Goal: Task Accomplishment & Management: Complete application form

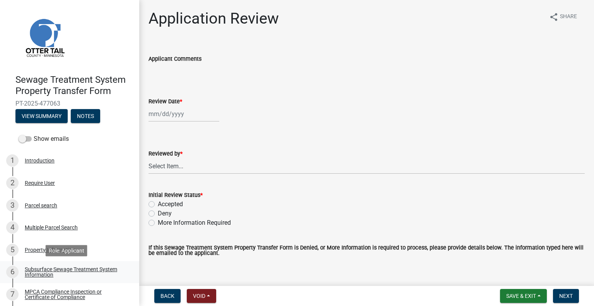
click at [74, 270] on div "Subsurface Sewage Treatment System Information" at bounding box center [76, 272] width 102 height 11
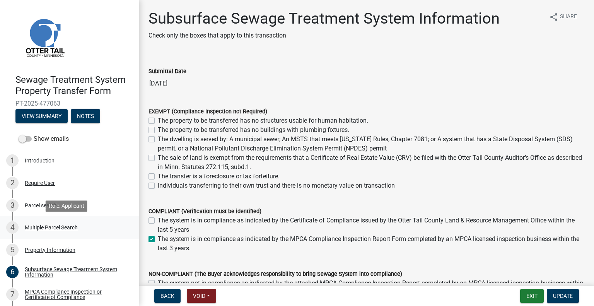
drag, startPoint x: 132, startPoint y: 196, endPoint x: 125, endPoint y: 233, distance: 37.8
click at [125, 233] on ul "1 Introduction 2 Require User 3 Parcel search 4 Multiple Parcel Search 5 Proper…" at bounding box center [69, 284] width 139 height 274
click at [78, 293] on div "MPCA Compliance Inspection or Certificate of Compliance" at bounding box center [76, 294] width 102 height 11
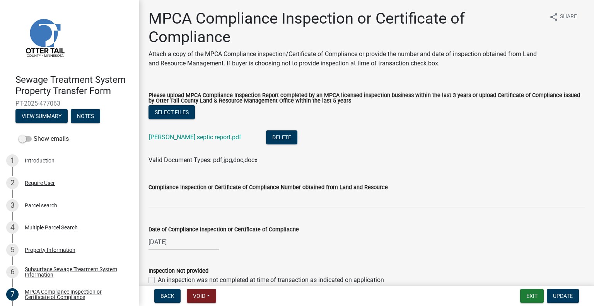
click at [189, 141] on div "Ludvigson septic report.pdf" at bounding box center [201, 138] width 105 height 16
click at [192, 137] on link "Ludvigson septic report.pdf" at bounding box center [195, 136] width 92 height 7
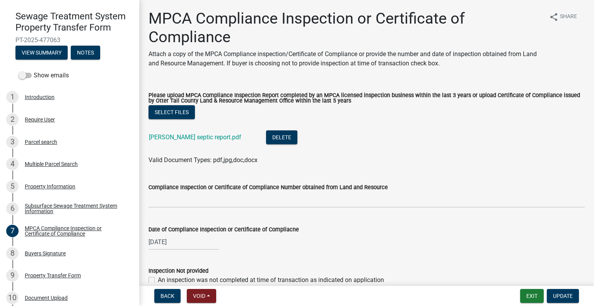
scroll to position [78, 0]
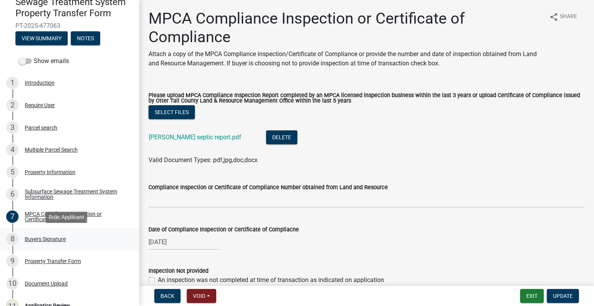
click at [56, 240] on div "Buyers Signature" at bounding box center [45, 238] width 41 height 5
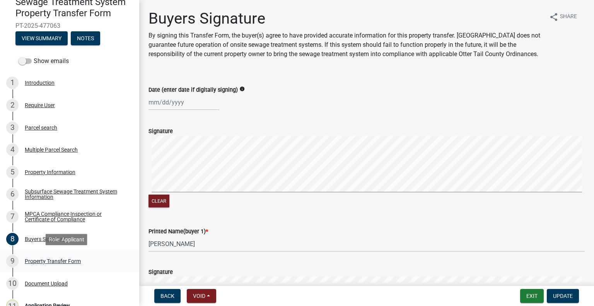
click at [71, 258] on div "Property Transfer Form" at bounding box center [53, 260] width 56 height 5
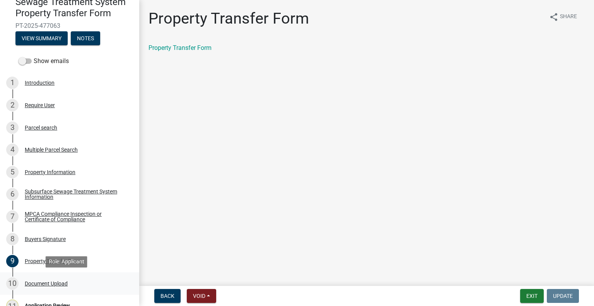
click at [65, 281] on div "Document Upload" at bounding box center [46, 283] width 43 height 5
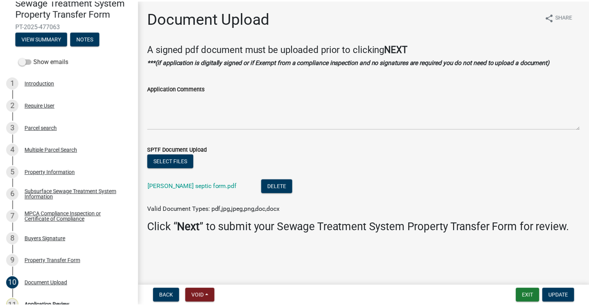
scroll to position [114, 0]
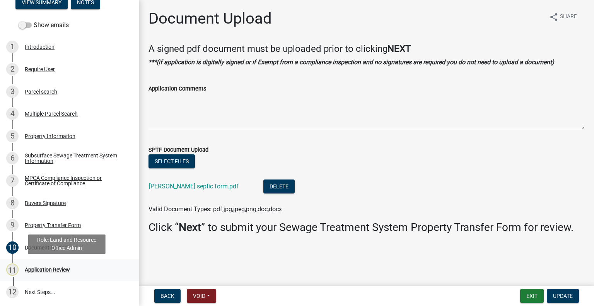
click at [83, 270] on div "11 Application Review" at bounding box center [66, 269] width 121 height 12
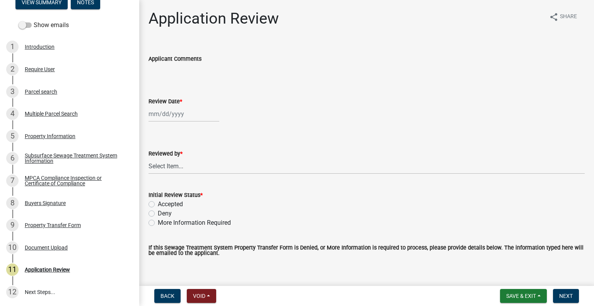
click at [198, 114] on div at bounding box center [184, 114] width 71 height 16
select select "9"
select select "2025"
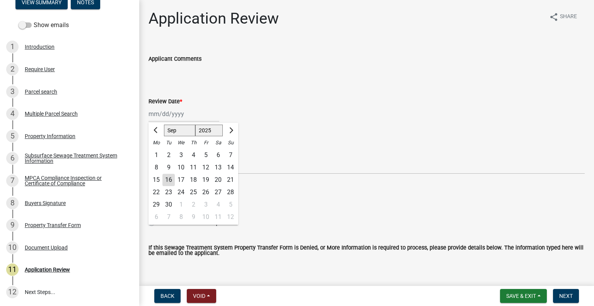
click at [170, 176] on div "16" at bounding box center [169, 180] width 12 height 12
type input "[DATE]"
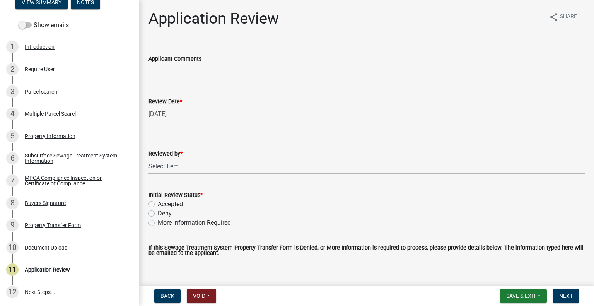
click at [181, 163] on select "Select Item... Alexis Newark Amy Busko Andrea Perales Brittany Tollefson Christ…" at bounding box center [367, 166] width 436 height 16
click at [149, 158] on select "Select Item... Alexis Newark Amy Busko Andrea Perales Brittany Tollefson Christ…" at bounding box center [367, 166] width 436 height 16
select select "2217fab6-25d2-4df2-8e35-18ddd05e0fe8"
click at [178, 202] on label "Accepted" at bounding box center [170, 204] width 25 height 9
click at [163, 202] on input "Accepted" at bounding box center [160, 202] width 5 height 5
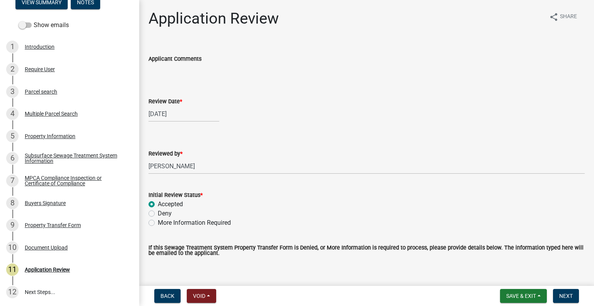
radio input "true"
click at [566, 304] on nav "Back Void Withdraw Lock Expire Void Save & Exit Save Save & Exit Next" at bounding box center [366, 296] width 455 height 20
click at [565, 298] on span "Next" at bounding box center [566, 296] width 14 height 6
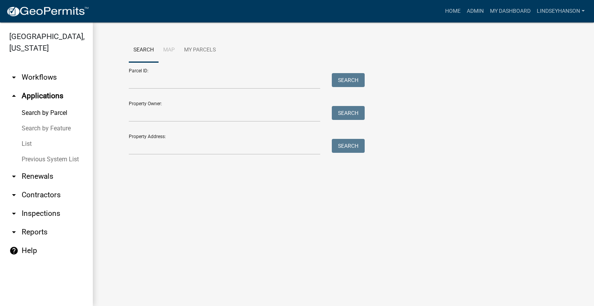
click at [50, 81] on link "arrow_drop_down Workflows" at bounding box center [46, 77] width 93 height 19
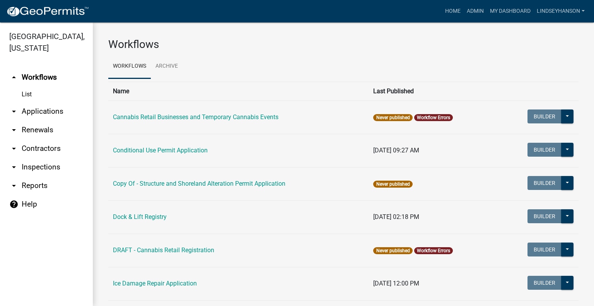
click at [32, 113] on link "arrow_drop_down Applications" at bounding box center [46, 111] width 93 height 19
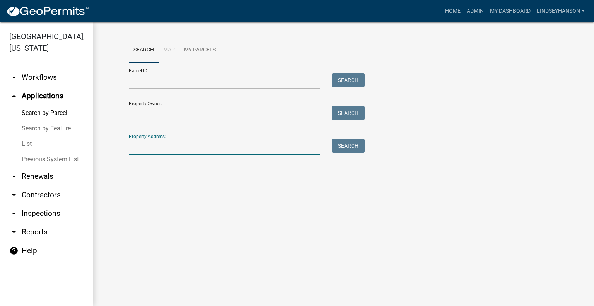
click at [173, 148] on input "Property Address:" at bounding box center [225, 147] width 192 height 16
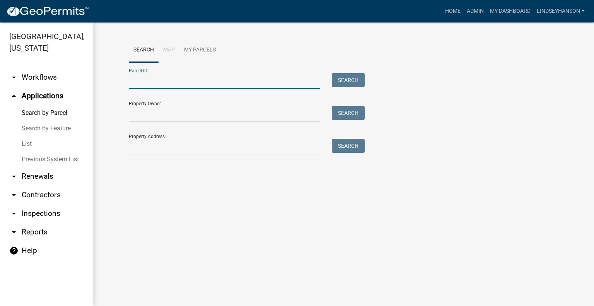
click at [175, 77] on input "Parcel ID:" at bounding box center [225, 81] width 192 height 16
paste input "55000020020008"
type input "55000020020008"
click at [353, 77] on button "Search" at bounding box center [348, 80] width 33 height 14
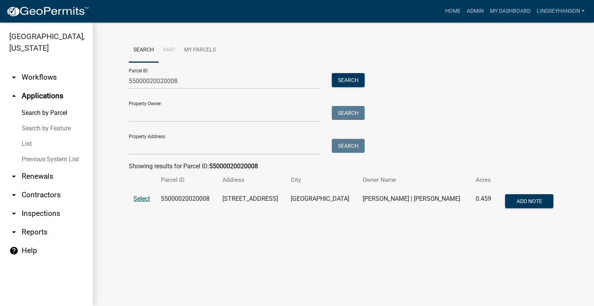
click at [141, 197] on span "Select" at bounding box center [141, 198] width 17 height 7
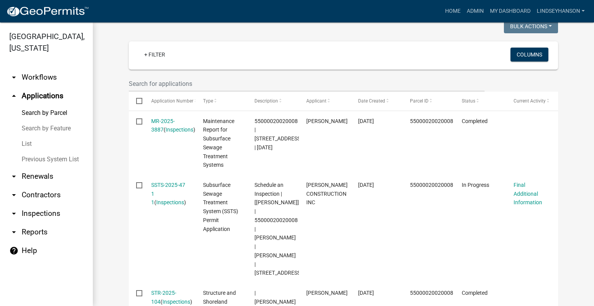
scroll to position [181, 0]
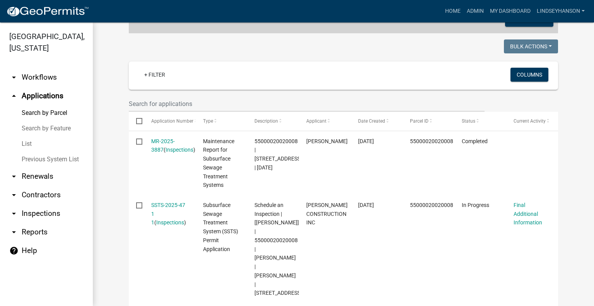
click at [60, 78] on link "arrow_drop_down Workflows" at bounding box center [46, 77] width 93 height 19
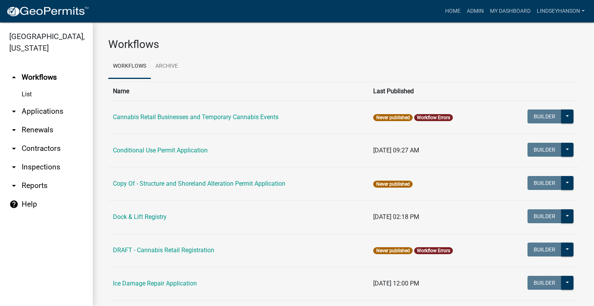
click at [51, 106] on link "arrow_drop_down Applications" at bounding box center [46, 111] width 93 height 19
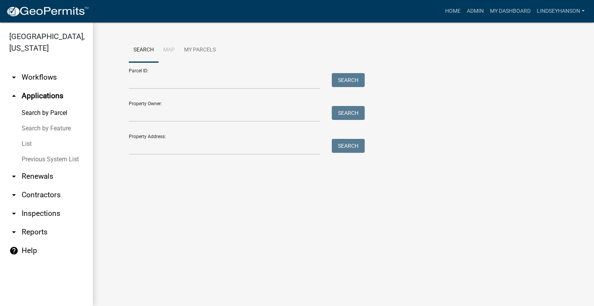
drag, startPoint x: 53, startPoint y: 80, endPoint x: 90, endPoint y: 80, distance: 37.5
click at [53, 80] on link "arrow_drop_down Workflows" at bounding box center [46, 77] width 93 height 19
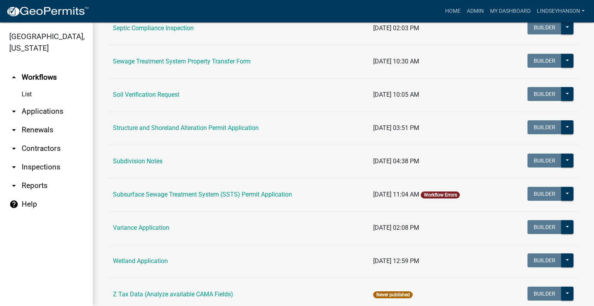
scroll to position [465, 0]
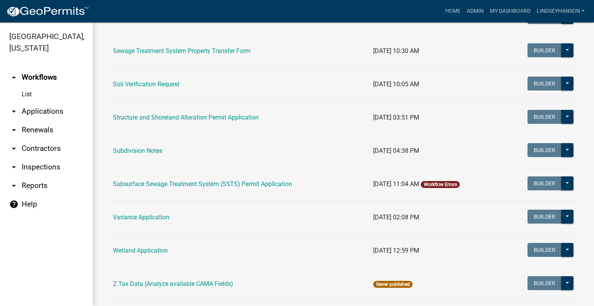
click at [212, 177] on td "Subsurface Sewage Treatment System (SSTS) Permit Application" at bounding box center [238, 184] width 260 height 33
click at [214, 181] on link "Subsurface Sewage Treatment System (SSTS) Permit Application" at bounding box center [202, 183] width 179 height 7
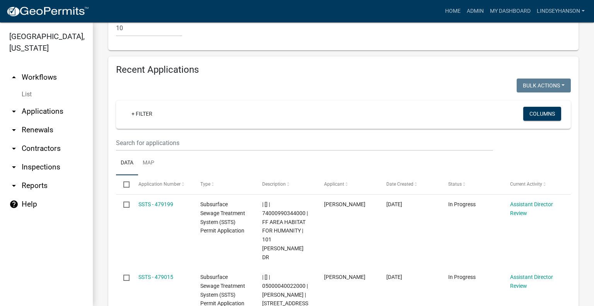
scroll to position [911, 0]
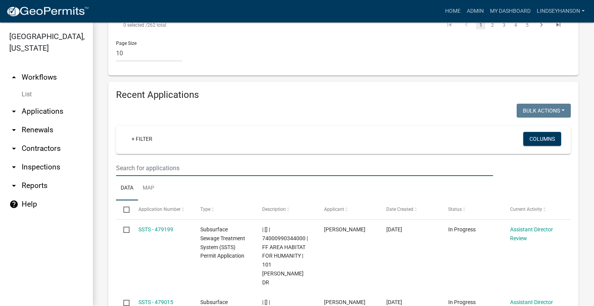
click at [340, 160] on input "text" at bounding box center [304, 168] width 377 height 16
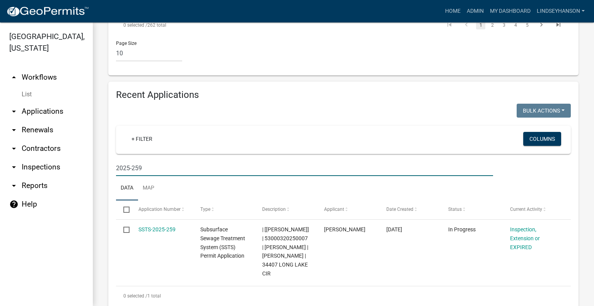
scroll to position [891, 0]
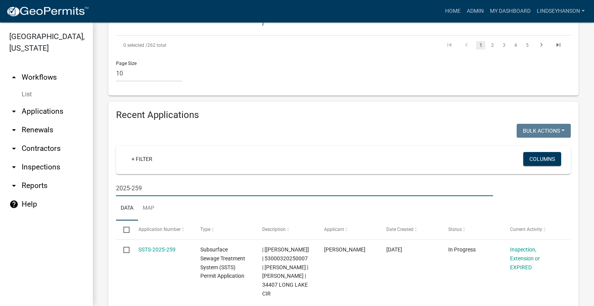
type input "2025-259"
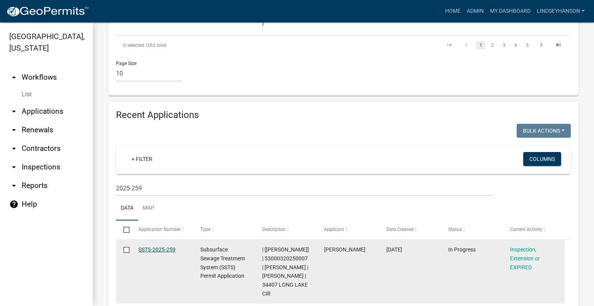
click at [166, 246] on link "SSTS-2025-259" at bounding box center [157, 249] width 37 height 6
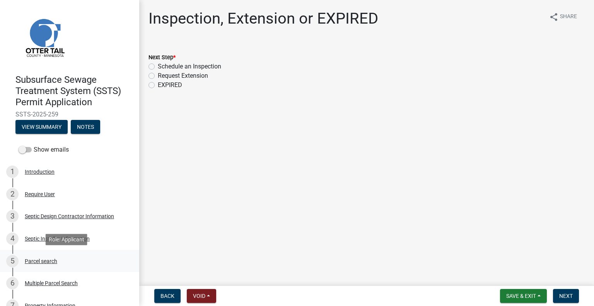
click at [51, 260] on div "Parcel search" at bounding box center [41, 260] width 33 height 5
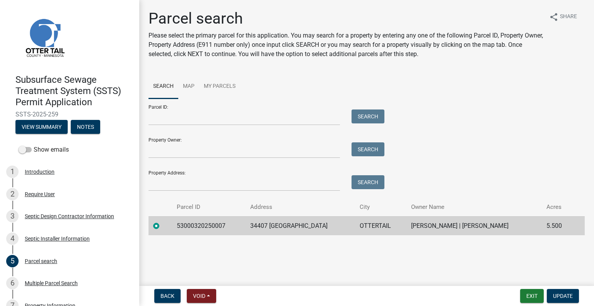
click at [209, 228] on td "53000320250007" at bounding box center [209, 225] width 74 height 19
copy td "53000320250007"
click at [273, 227] on td "34407 [GEOGRAPHIC_DATA]" at bounding box center [301, 225] width 110 height 19
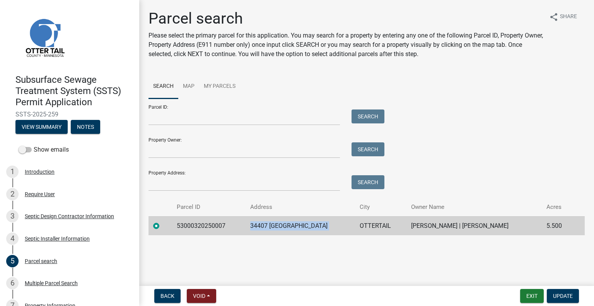
click at [273, 227] on td "34407 [GEOGRAPHIC_DATA]" at bounding box center [301, 225] width 110 height 19
copy td "34407 [GEOGRAPHIC_DATA]"
click at [367, 223] on td "OTTERTAIL" at bounding box center [380, 225] width 51 height 19
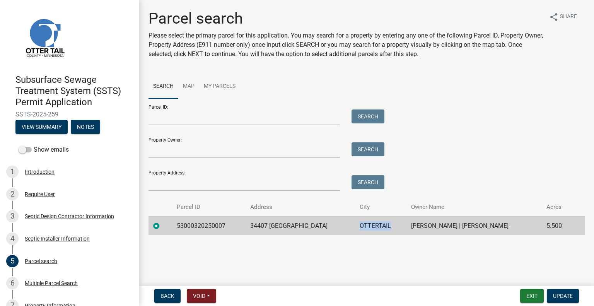
copy td "OTTERTAIL"
click at [455, 224] on td "[PERSON_NAME] | [PERSON_NAME]" at bounding box center [474, 225] width 135 height 19
copy td "[PERSON_NAME] | [PERSON_NAME]"
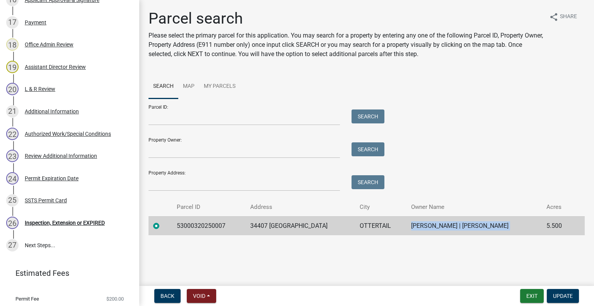
scroll to position [528, 0]
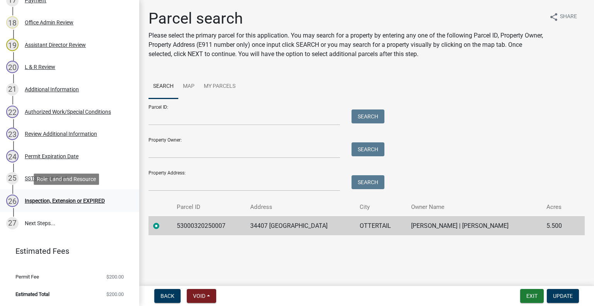
click at [86, 193] on link "26 Inspection, Extension or EXPIRED" at bounding box center [69, 201] width 139 height 22
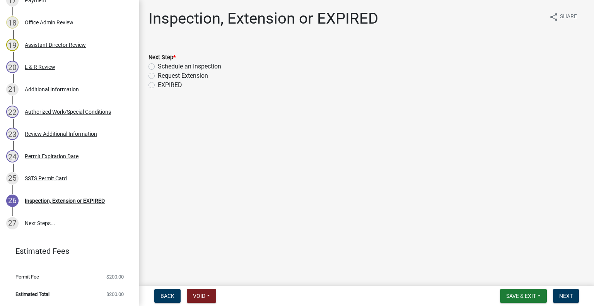
click at [212, 65] on label "Schedule an Inspection" at bounding box center [189, 66] width 63 height 9
click at [163, 65] on input "Schedule an Inspection" at bounding box center [160, 64] width 5 height 5
radio input "true"
click at [565, 296] on span "Next" at bounding box center [566, 296] width 14 height 6
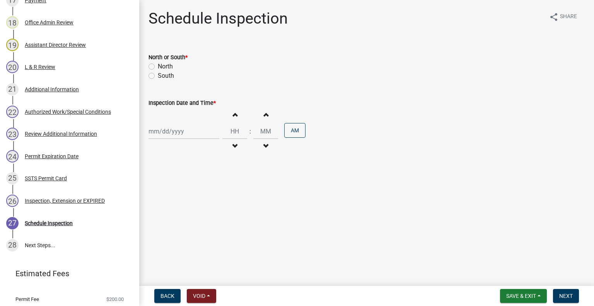
scroll to position [551, 0]
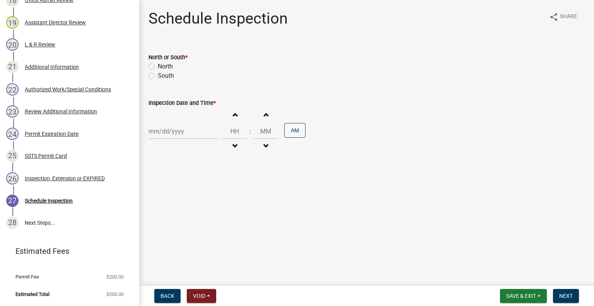
click at [157, 65] on div "North" at bounding box center [367, 66] width 436 height 9
click at [155, 65] on div "North" at bounding box center [367, 66] width 436 height 9
click at [158, 64] on label "North" at bounding box center [165, 66] width 15 height 9
click at [158, 64] on input "North" at bounding box center [160, 64] width 5 height 5
radio input "true"
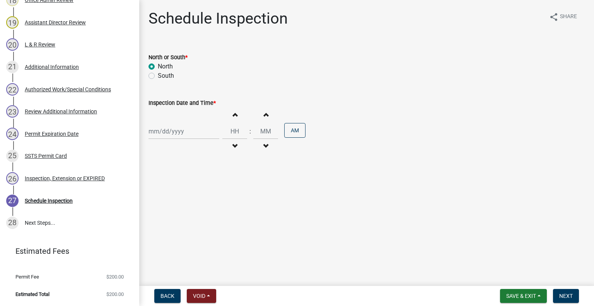
select select "9"
select select "2025"
click at [184, 132] on div "[PERSON_NAME] Feb Mar Apr [PERSON_NAME][DATE] Oct Nov [DATE] 1526 1527 1528 152…" at bounding box center [184, 131] width 71 height 16
click at [179, 196] on div "17" at bounding box center [181, 197] width 12 height 12
type input "[DATE]"
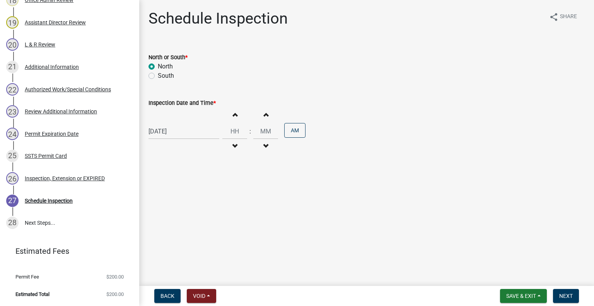
click at [233, 144] on span "button" at bounding box center [235, 146] width 4 height 6
type input "11"
type input "00"
click at [233, 144] on span "button" at bounding box center [235, 146] width 4 height 6
click at [233, 116] on span "button" at bounding box center [235, 114] width 4 height 6
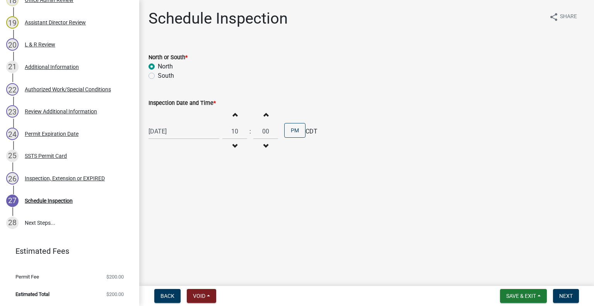
type input "11"
click at [300, 133] on button "PM" at bounding box center [294, 130] width 21 height 15
click at [562, 294] on span "Next" at bounding box center [566, 296] width 14 height 6
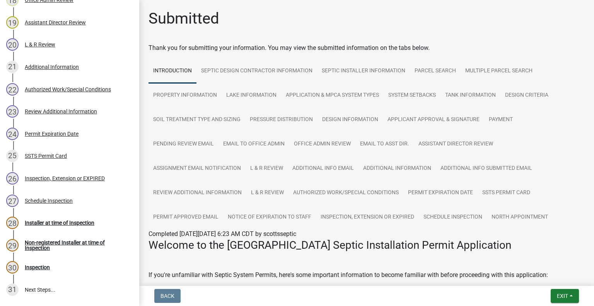
scroll to position [618, 0]
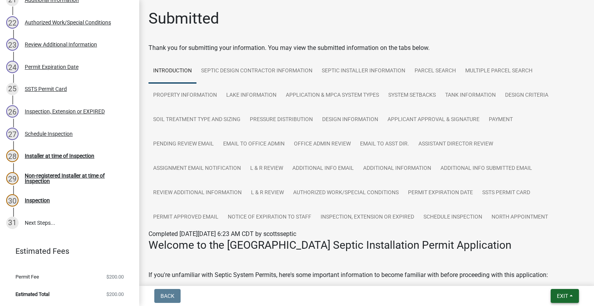
click at [562, 297] on span "Exit" at bounding box center [562, 296] width 11 height 6
click at [553, 281] on button "Save & Exit" at bounding box center [549, 276] width 62 height 19
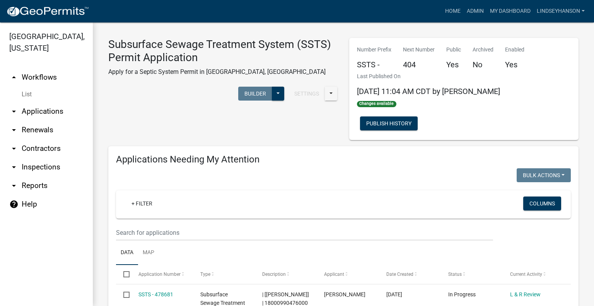
click at [55, 106] on link "arrow_drop_down Applications" at bounding box center [46, 111] width 93 height 19
